Goal: Transaction & Acquisition: Purchase product/service

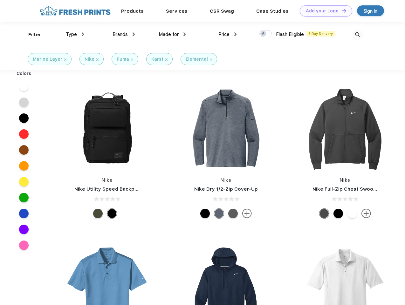
click at [324, 11] on link "Add your Logo Design Tool" at bounding box center [326, 10] width 53 height 11
click at [0, 0] on div "Design Tool" at bounding box center [0, 0] width 0 height 0
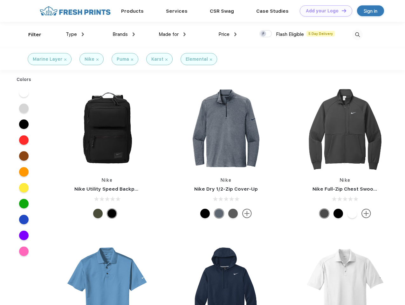
click at [341, 11] on link "Add your Logo Design Tool" at bounding box center [326, 10] width 53 height 11
click at [31, 35] on div "Filter" at bounding box center [34, 34] width 13 height 7
click at [75, 34] on span "Type" at bounding box center [71, 35] width 11 height 6
click at [124, 34] on span "Brands" at bounding box center [120, 35] width 15 height 6
click at [172, 34] on span "Made for" at bounding box center [169, 35] width 20 height 6
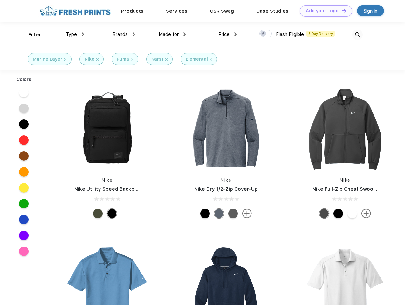
click at [228, 34] on span "Price" at bounding box center [224, 35] width 11 height 6
click at [266, 34] on div at bounding box center [266, 33] width 12 height 7
click at [264, 34] on input "checkbox" at bounding box center [262, 32] width 4 height 4
click at [358, 35] on img at bounding box center [358, 35] width 11 height 11
